Goal: Transaction & Acquisition: Purchase product/service

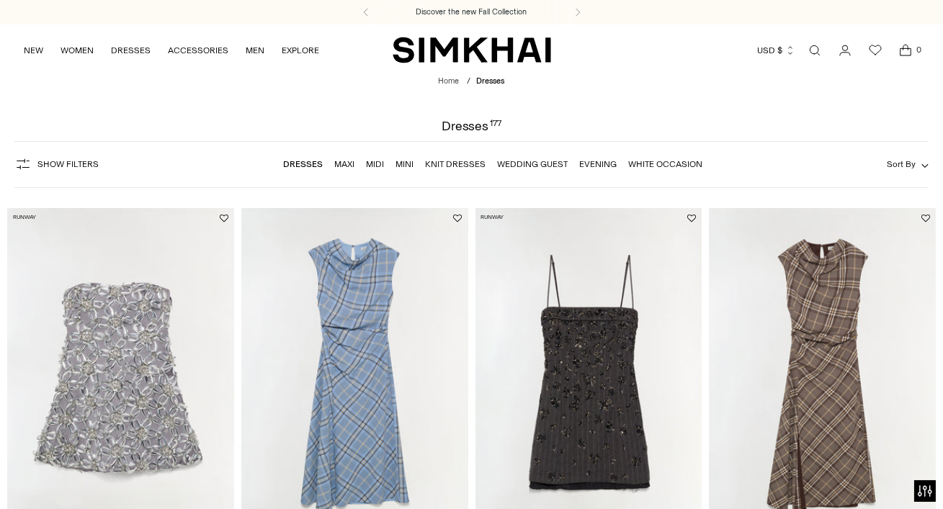
click at [530, 165] on link "Wedding Guest" at bounding box center [532, 164] width 71 height 10
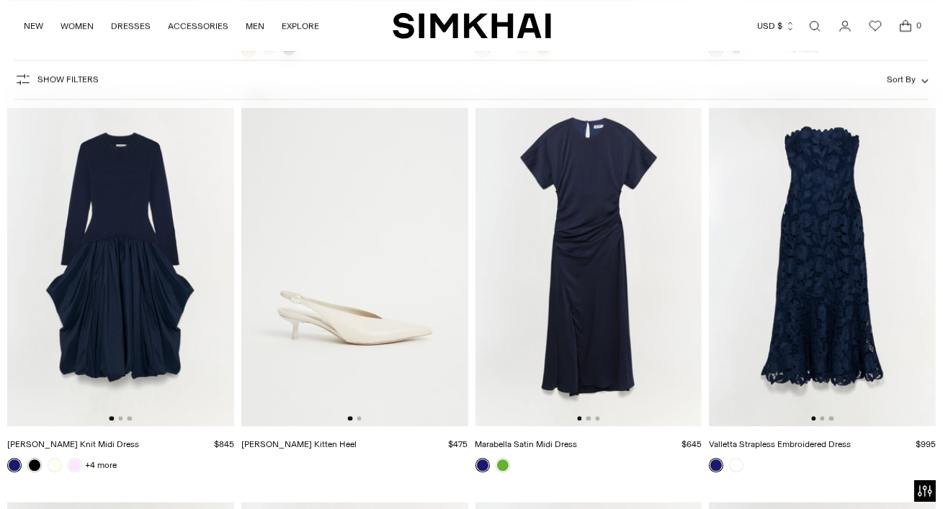
scroll to position [7602, 0]
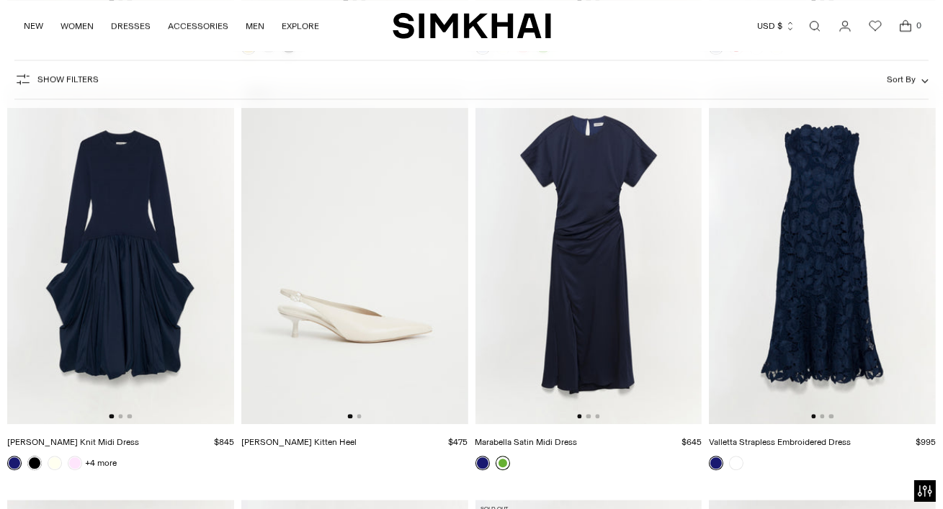
click at [499, 463] on link at bounding box center [503, 463] width 14 height 14
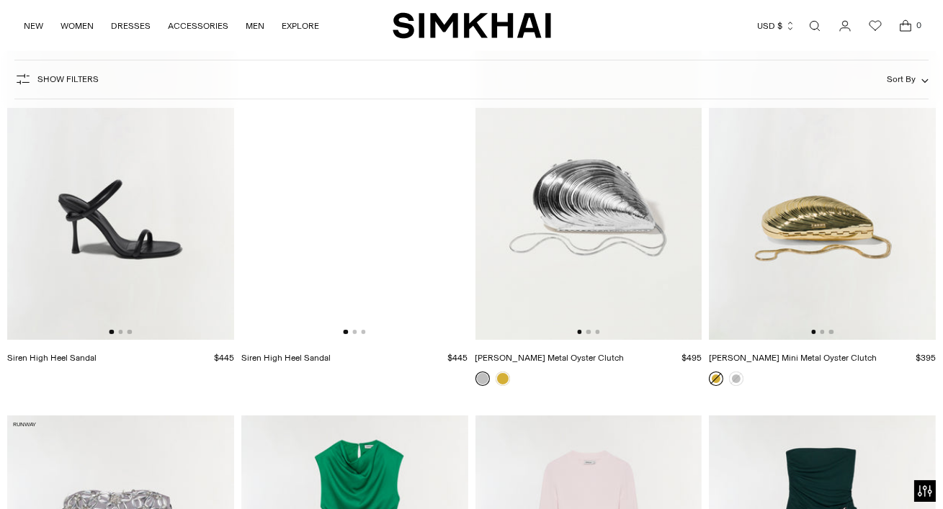
scroll to position [10977, 0]
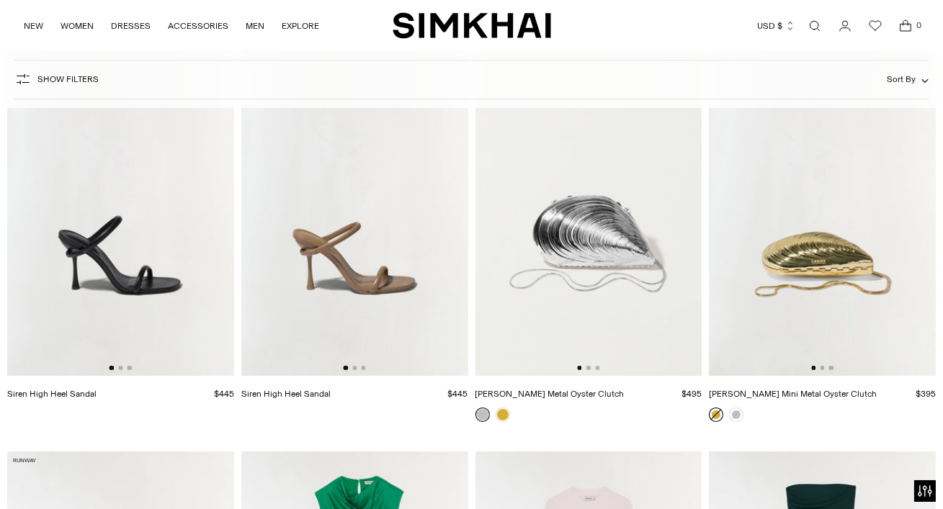
click at [599, 242] on img at bounding box center [589, 206] width 227 height 340
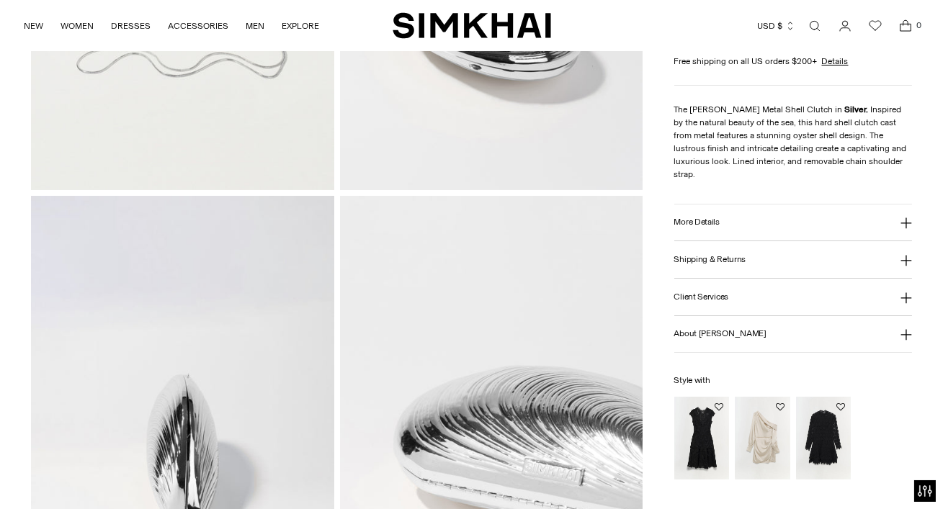
scroll to position [425, 0]
